Goal: Information Seeking & Learning: Understand process/instructions

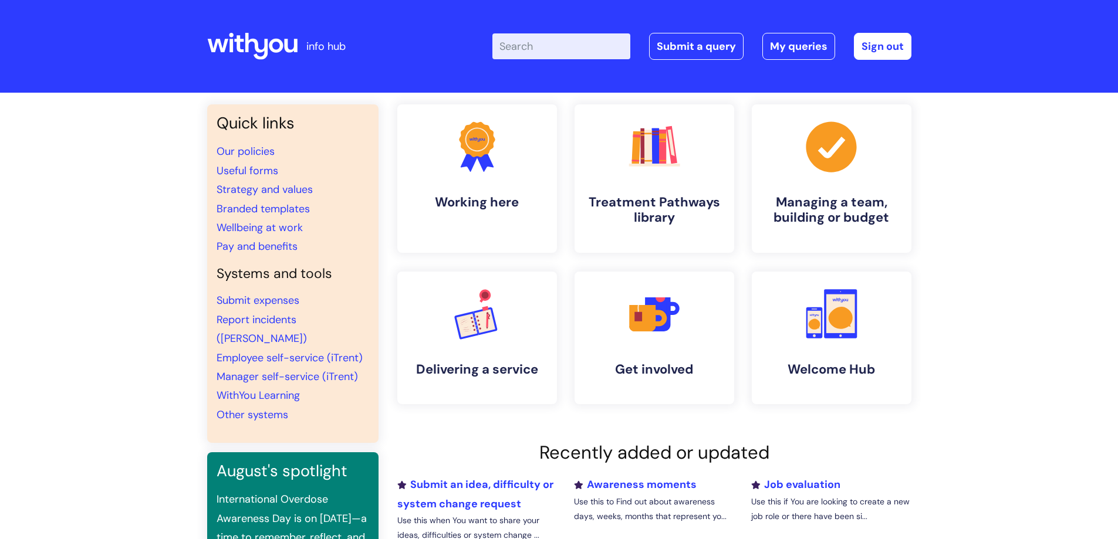
click at [567, 46] on input "Enter your search term here..." at bounding box center [561, 46] width 138 height 26
click at [588, 55] on input "Enter your search term here..." at bounding box center [561, 46] width 138 height 26
type input "pay ban"
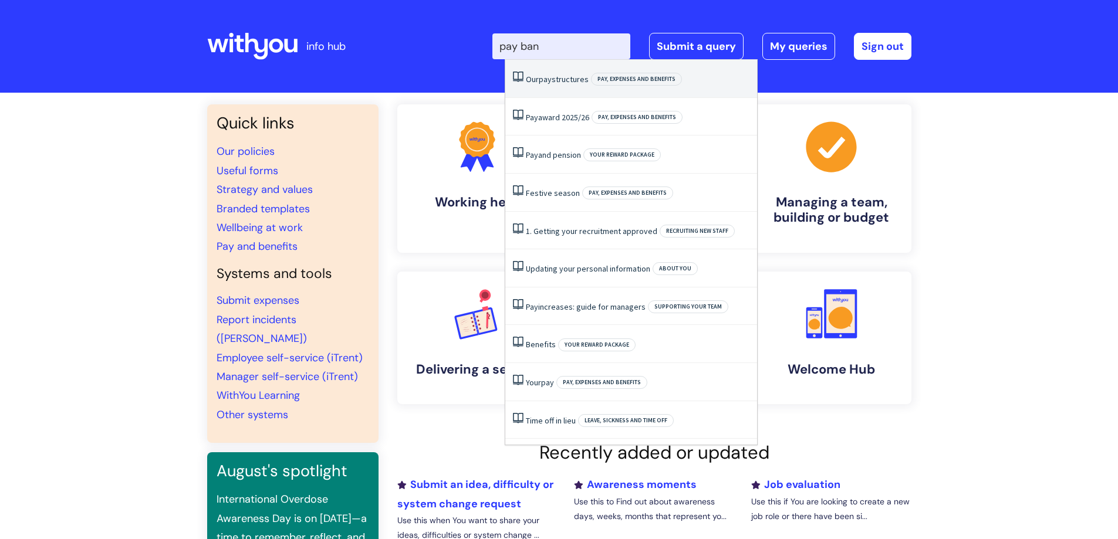
click at [552, 78] on span "pay" at bounding box center [545, 79] width 13 height 11
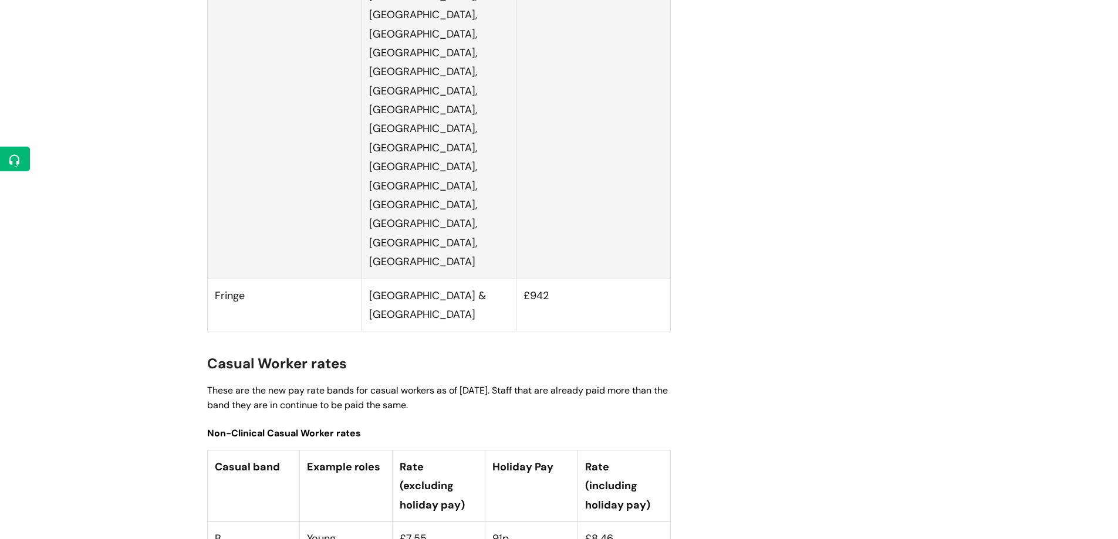
scroll to position [3111, 0]
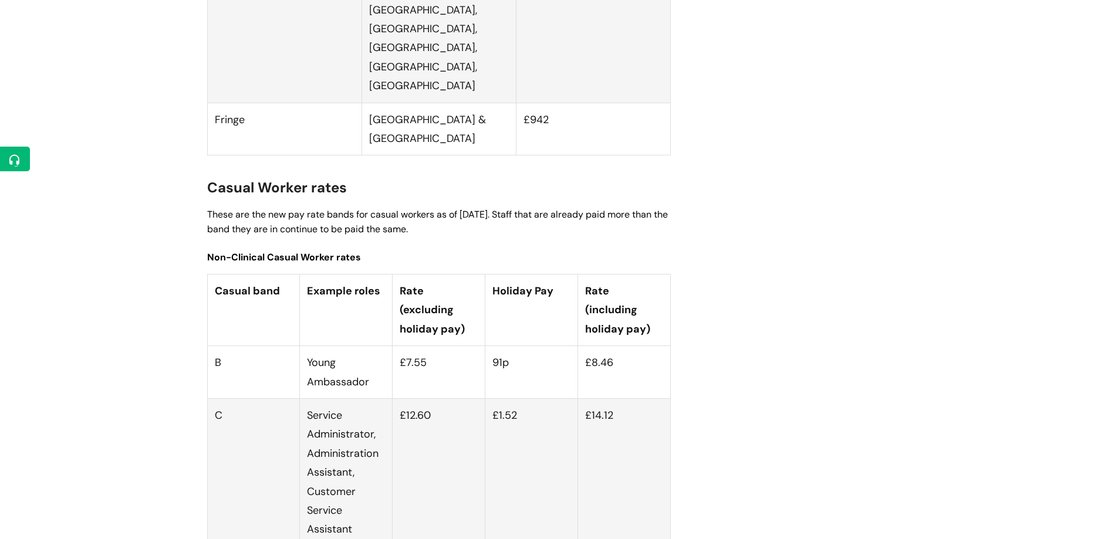
drag, startPoint x: 439, startPoint y: 256, endPoint x: 408, endPoint y: 256, distance: 31.1
drag, startPoint x: 649, startPoint y: 254, endPoint x: 397, endPoint y: 260, distance: 251.9
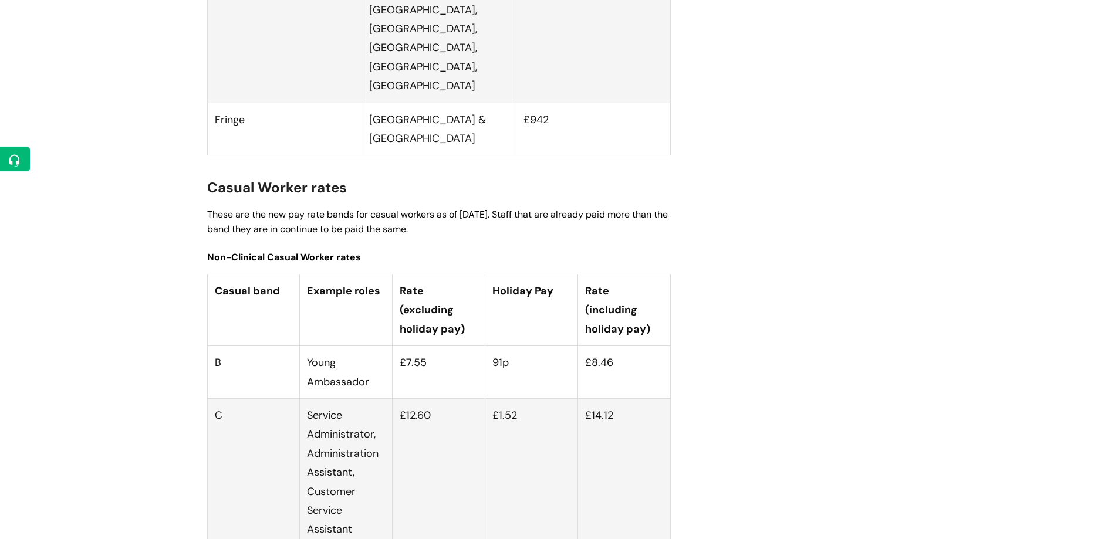
drag, startPoint x: 632, startPoint y: 260, endPoint x: 212, endPoint y: 256, distance: 419.1
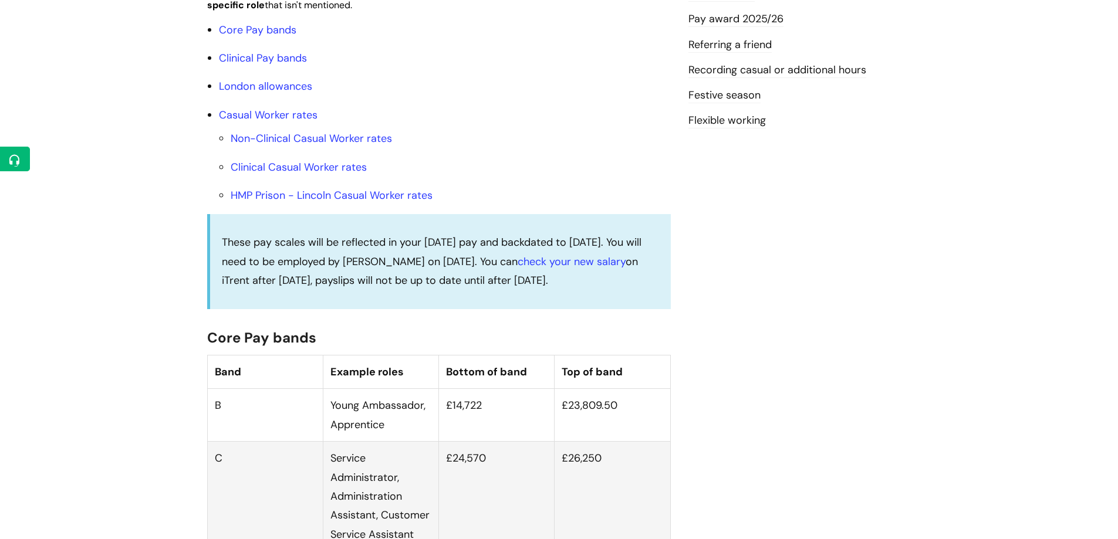
scroll to position [704, 0]
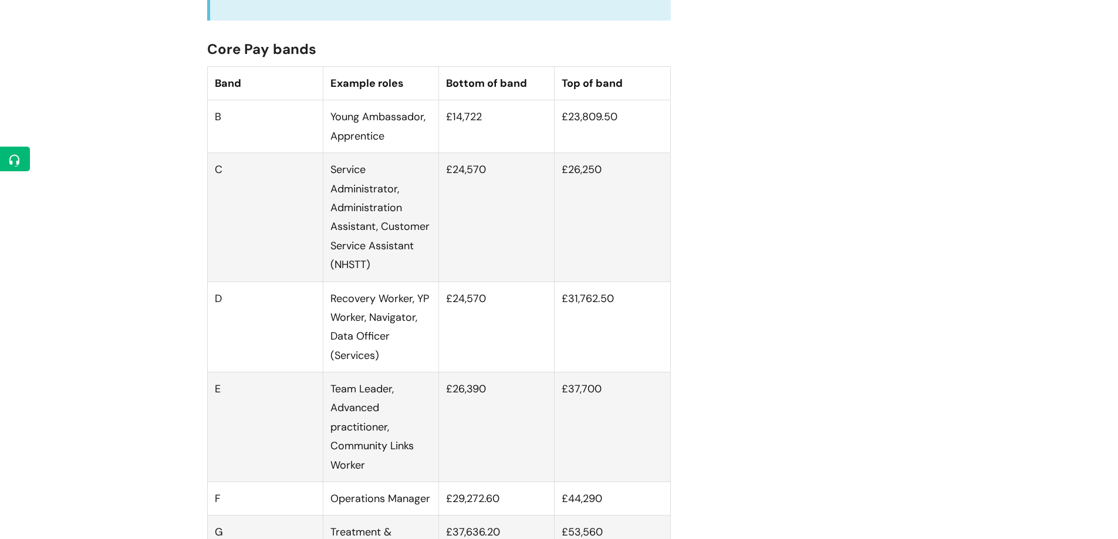
click at [490, 315] on td "£24,570" at bounding box center [497, 327] width 116 height 91
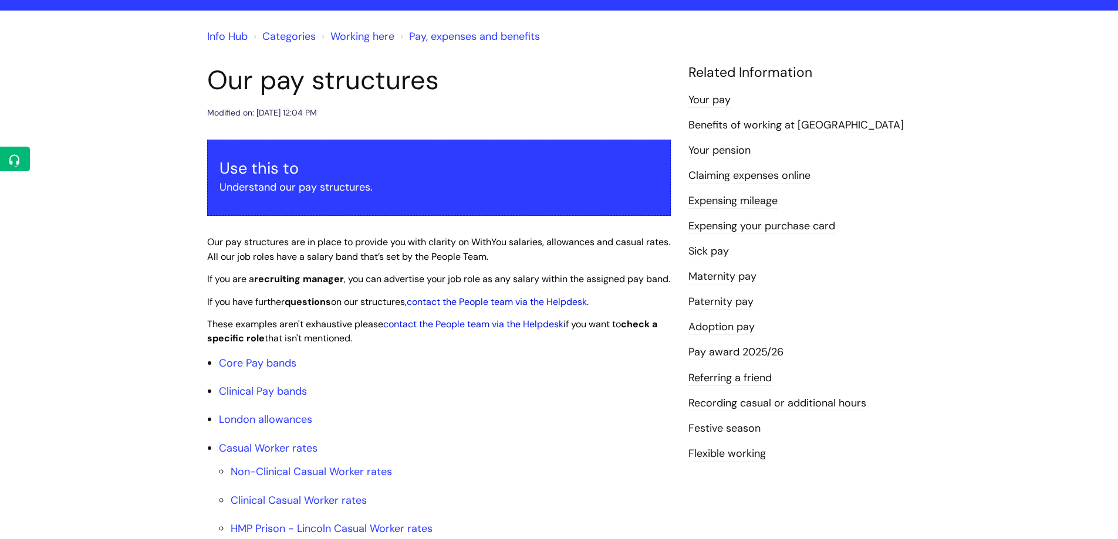
scroll to position [0, 0]
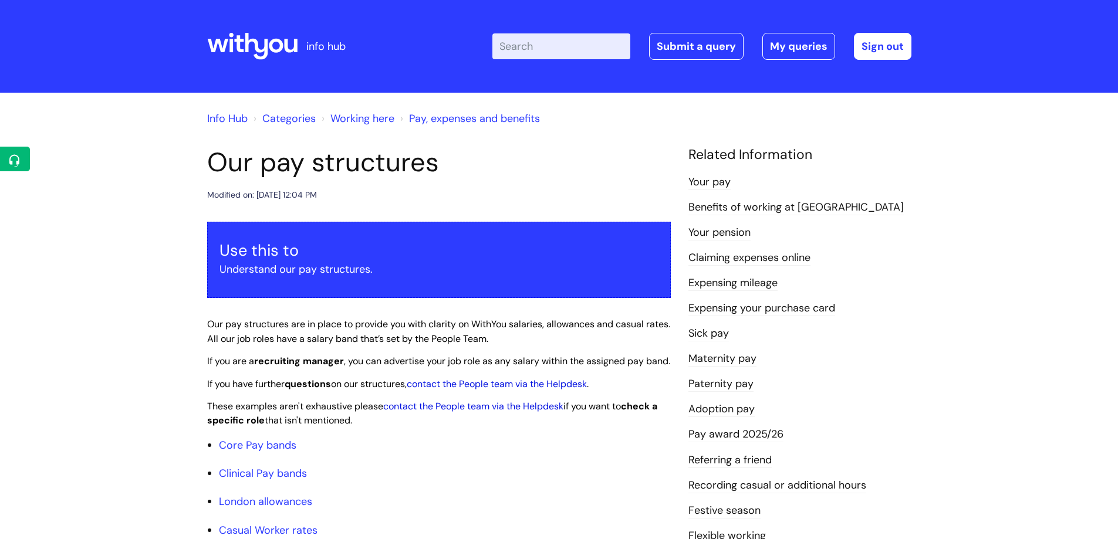
click at [607, 45] on input "Enter your search term here..." at bounding box center [561, 46] width 138 height 26
type input "a"
type input "overtime"
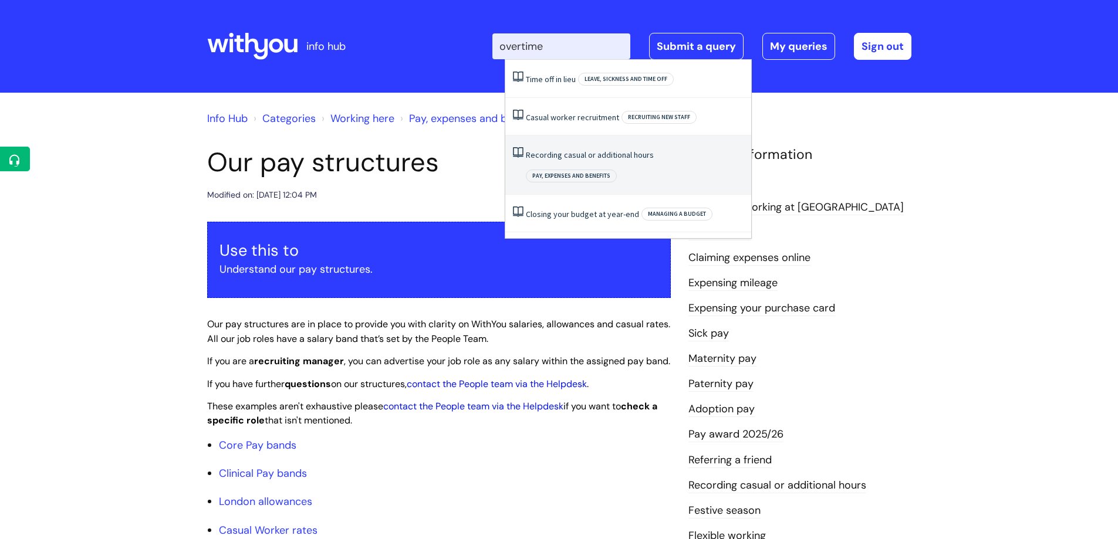
click at [577, 155] on link "Recording casual or additional hours" at bounding box center [590, 155] width 128 height 11
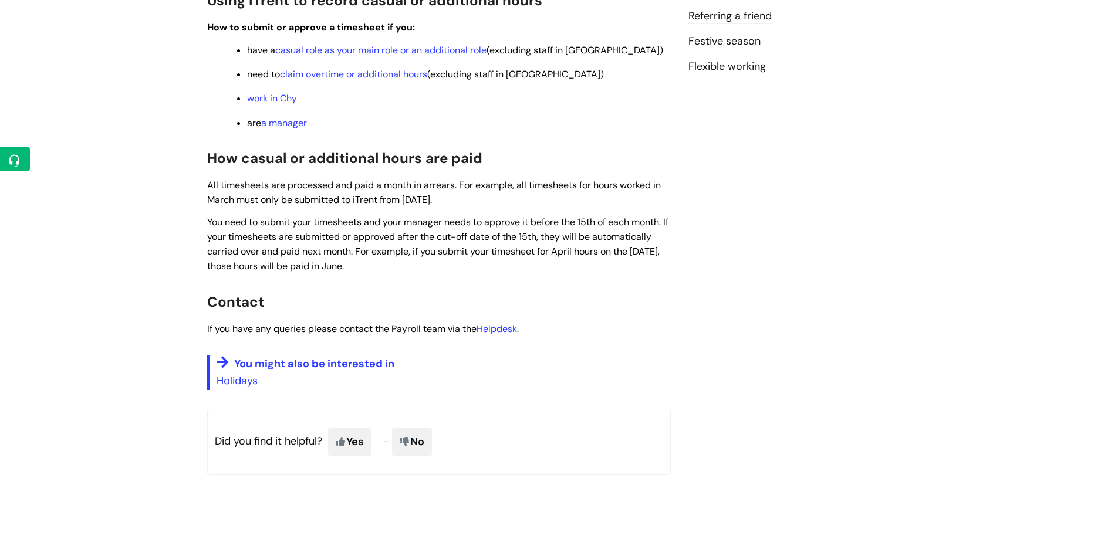
scroll to position [411, 0]
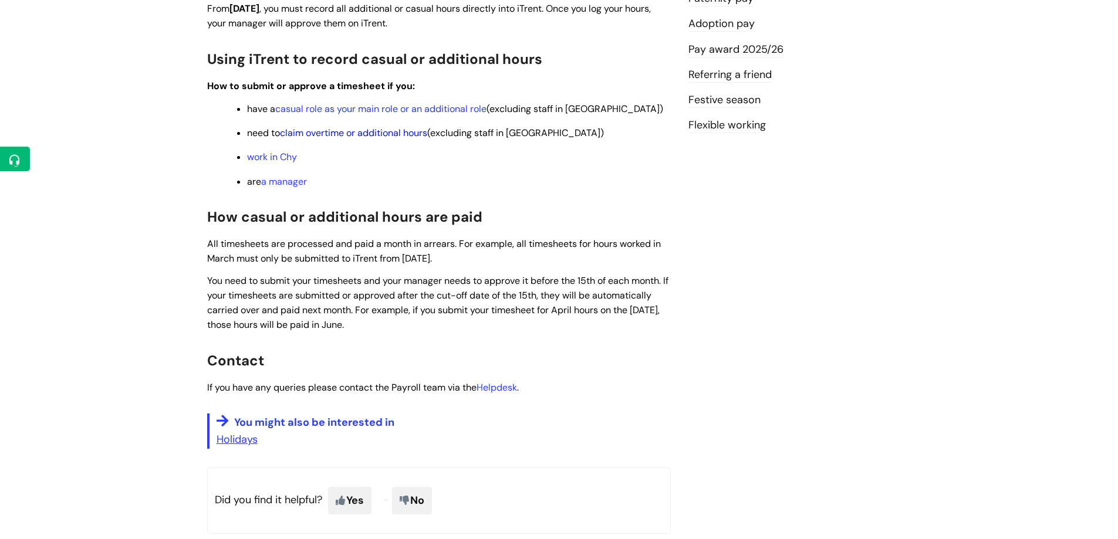
click at [405, 132] on link "claim overtime or additional hours" at bounding box center [353, 133] width 147 height 12
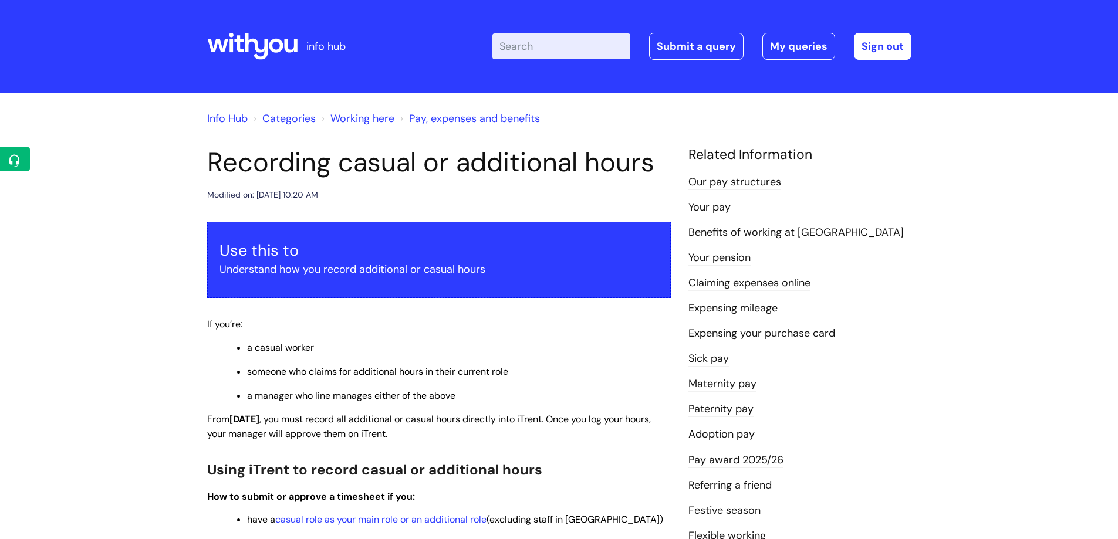
scroll to position [411, 0]
